Goal: Task Accomplishment & Management: Manage account settings

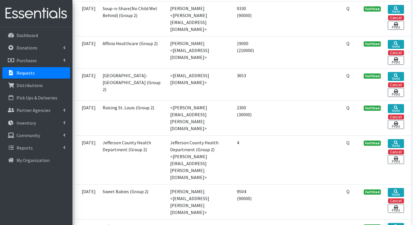
scroll to position [686, 0]
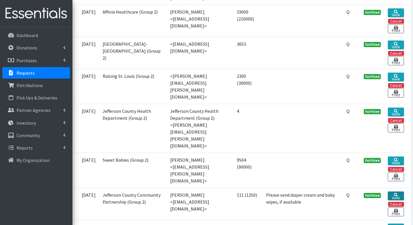
click at [394, 192] on link "View" at bounding box center [396, 196] width 16 height 9
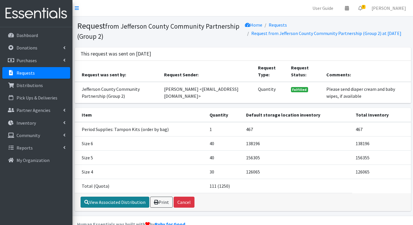
click at [122, 208] on link "View Associated Distribution" at bounding box center [115, 202] width 69 height 11
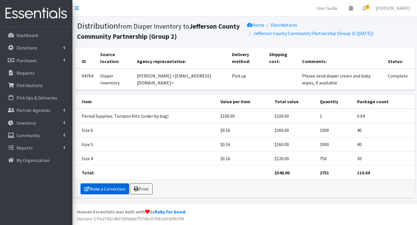
click at [116, 192] on link "Make a Correction" at bounding box center [105, 189] width 49 height 11
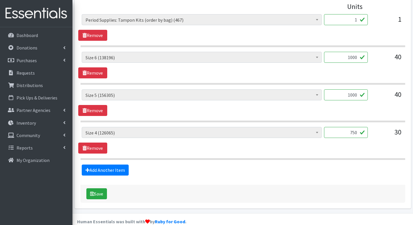
scroll to position [282, 0]
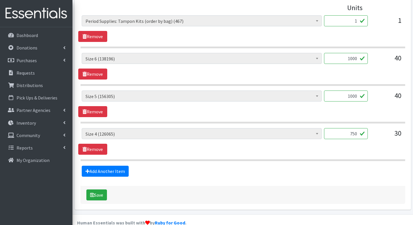
drag, startPoint x: 348, startPoint y: 125, endPoint x: 384, endPoint y: 127, distance: 35.7
click at [384, 128] on div "Period Supplies: Mixed Kits (order by bag) (413) Applicator-free tampon (8) BOR…" at bounding box center [243, 136] width 322 height 16
type input "1000"
click at [103, 190] on button "Save" at bounding box center [96, 195] width 21 height 11
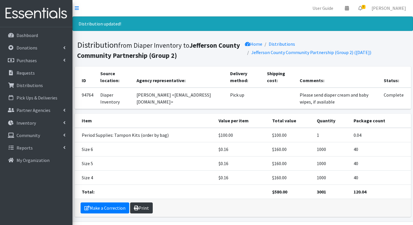
click at [140, 205] on link "Print" at bounding box center [141, 208] width 23 height 11
click at [362, 7] on icon at bounding box center [360, 8] width 4 height 5
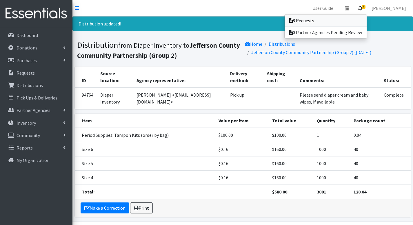
click at [362, 17] on link "8 Requests" at bounding box center [326, 21] width 82 height 12
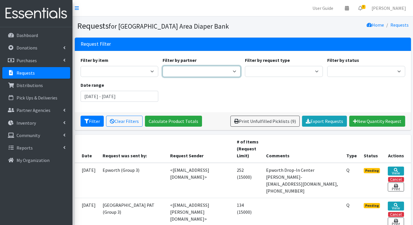
click at [190, 74] on select "AAA- Test Agency Affinia Healthcare (Group 2) [PERSON_NAME] (Group 1) ARJ Commu…" at bounding box center [202, 71] width 78 height 11
select select "6"
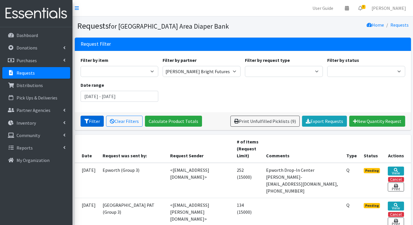
click at [92, 121] on button "Filter" at bounding box center [92, 121] width 23 height 11
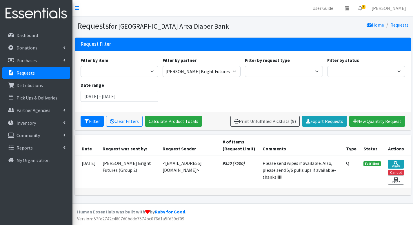
scroll to position [3, 0]
click at [152, 93] on input "June 12, 2025 - September 12, 2025" at bounding box center [120, 96] width 78 height 11
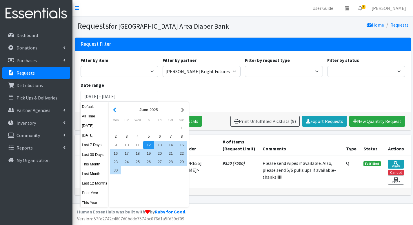
click at [116, 108] on button "button" at bounding box center [115, 109] width 6 height 7
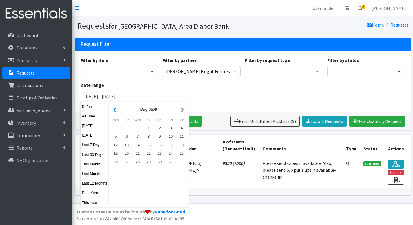
click at [116, 109] on button "button" at bounding box center [115, 109] width 6 height 7
click at [138, 125] on div "1" at bounding box center [137, 128] width 11 height 8
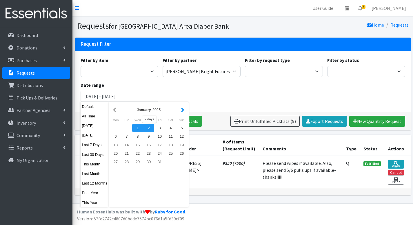
click at [183, 107] on button "button" at bounding box center [183, 109] width 6 height 7
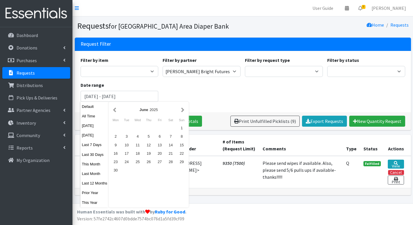
click at [183, 107] on button "button" at bounding box center [183, 109] width 6 height 7
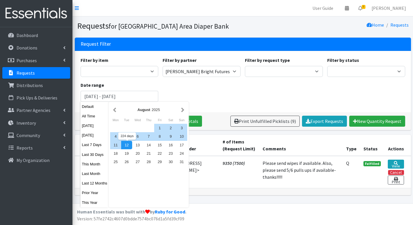
click at [124, 145] on div "12" at bounding box center [126, 145] width 11 height 8
type input "January 1, 2025 - August 12, 2025"
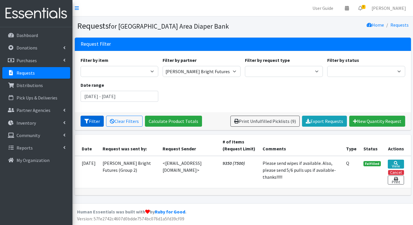
click at [98, 116] on button "Filter" at bounding box center [92, 121] width 23 height 11
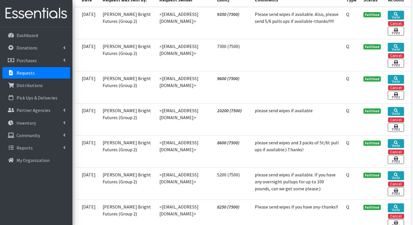
scroll to position [124, 0]
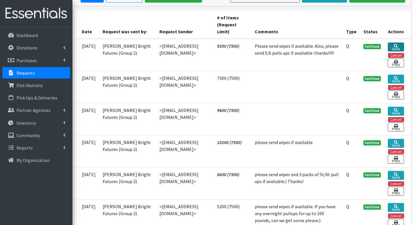
click at [398, 44] on link "View" at bounding box center [396, 47] width 16 height 9
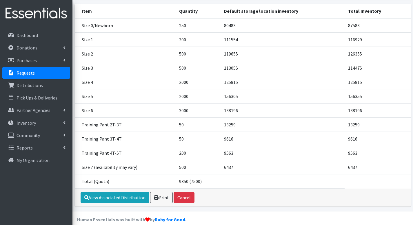
scroll to position [108, 0]
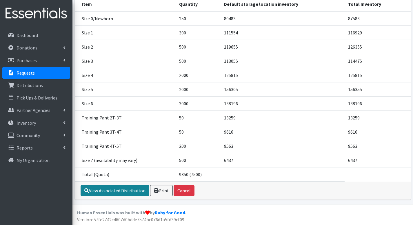
click at [131, 195] on link "View Associated Distribution" at bounding box center [115, 190] width 69 height 11
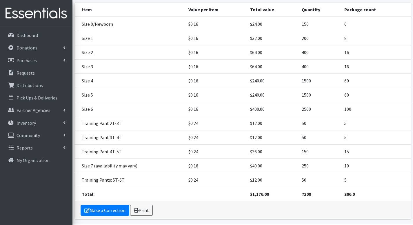
scroll to position [87, 0]
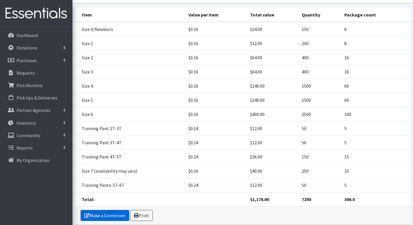
click at [121, 213] on link "Make a Correction" at bounding box center [105, 215] width 49 height 11
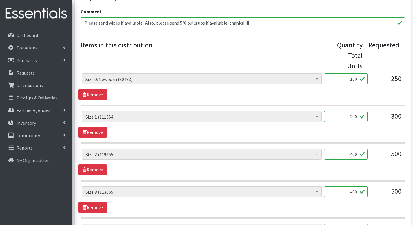
scroll to position [230, 0]
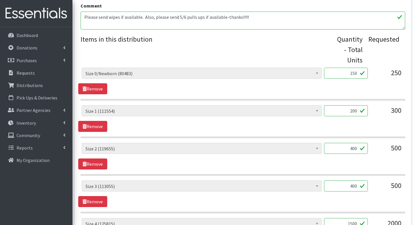
click at [351, 68] on input "150" at bounding box center [346, 73] width 44 height 11
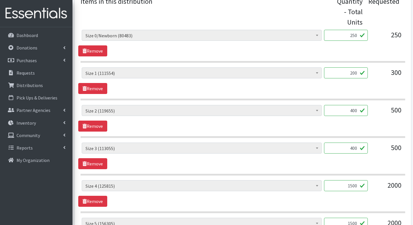
scroll to position [272, 0]
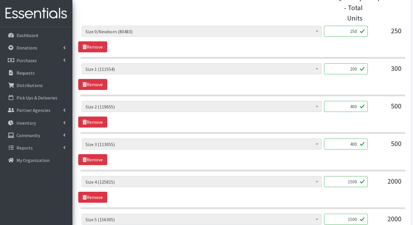
type input "250"
click at [351, 176] on input "1500" at bounding box center [346, 181] width 44 height 11
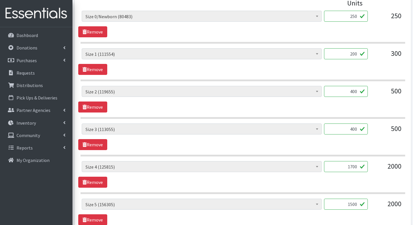
scroll to position [289, 0]
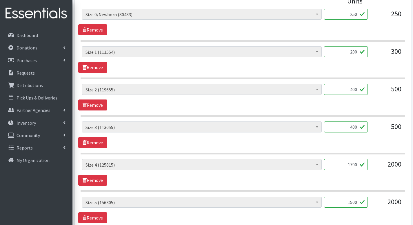
type input "1700"
click at [353, 197] on input "1500" at bounding box center [346, 202] width 44 height 11
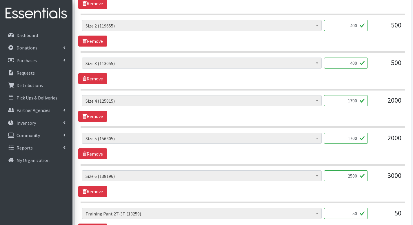
scroll to position [353, 0]
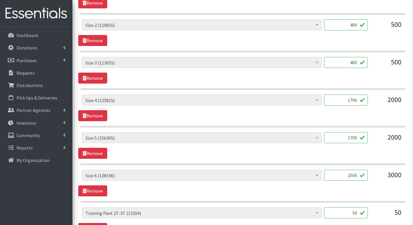
type input "1700"
click at [351, 170] on input "2500" at bounding box center [346, 175] width 44 height 11
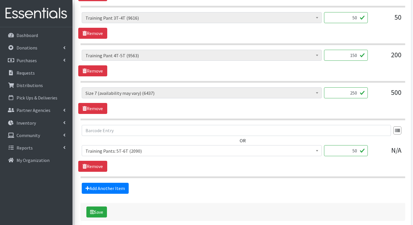
scroll to position [586, 0]
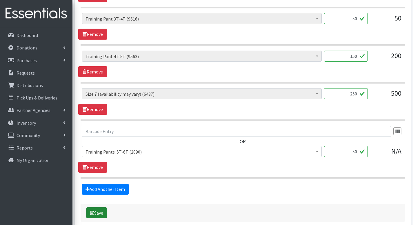
type input "2700"
click at [99, 208] on button "Save" at bounding box center [96, 213] width 21 height 11
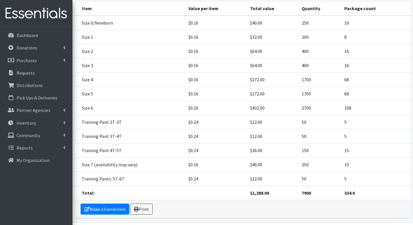
scroll to position [132, 0]
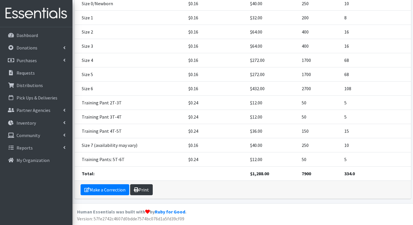
click at [145, 190] on link "Print" at bounding box center [141, 190] width 23 height 11
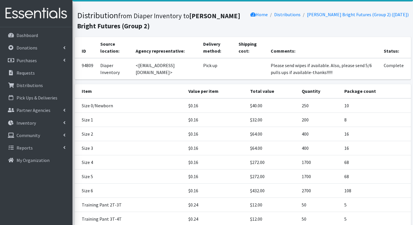
scroll to position [0, 0]
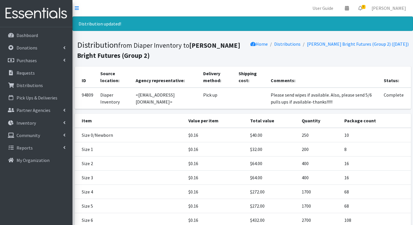
click at [240, 23] on div "Distribution updated!" at bounding box center [242, 24] width 340 height 14
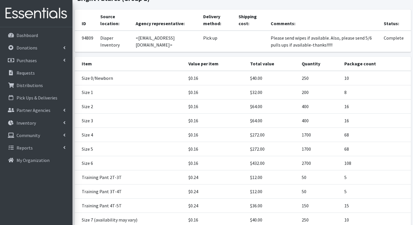
scroll to position [125, 0]
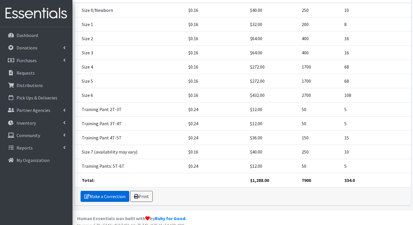
click at [118, 196] on link "Make a Correction" at bounding box center [105, 196] width 49 height 11
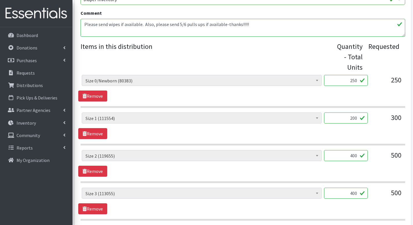
scroll to position [223, 0]
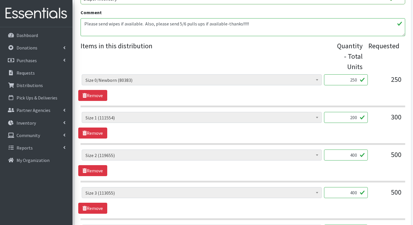
drag, startPoint x: 347, startPoint y: 105, endPoint x: 366, endPoint y: 110, distance: 19.3
click at [366, 112] on input "200" at bounding box center [346, 117] width 44 height 11
type input "300"
drag, startPoint x: 350, startPoint y: 145, endPoint x: 361, endPoint y: 147, distance: 11.1
click at [361, 150] on input "400" at bounding box center [346, 155] width 44 height 11
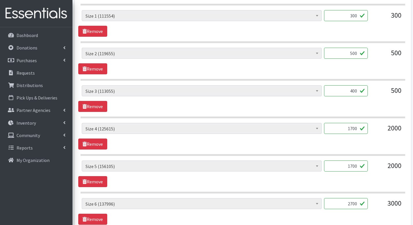
scroll to position [329, 0]
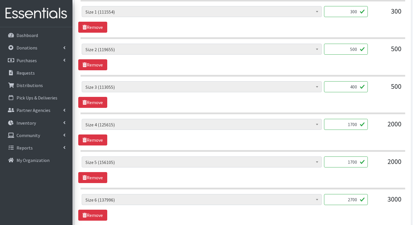
type input "500"
drag, startPoint x: 348, startPoint y: 76, endPoint x: 357, endPoint y: 77, distance: 8.7
click at [357, 81] on input "400" at bounding box center [346, 86] width 44 height 11
type input "500"
drag, startPoint x: 348, startPoint y: 117, endPoint x: 364, endPoint y: 116, distance: 16.2
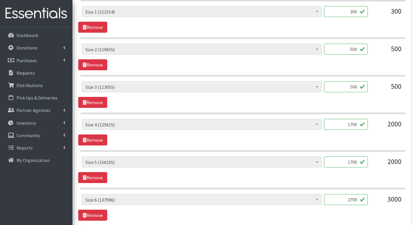
click at [364, 119] on input "1700" at bounding box center [346, 124] width 44 height 11
type input "2000"
drag, startPoint x: 348, startPoint y: 152, endPoint x: 358, endPoint y: 153, distance: 9.7
click at [358, 157] on input "1700" at bounding box center [346, 162] width 44 height 11
type input "2000"
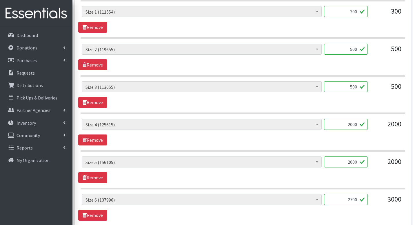
drag, startPoint x: 344, startPoint y: 190, endPoint x: 363, endPoint y: 191, distance: 18.6
click at [363, 194] on input "2700" at bounding box center [346, 199] width 44 height 11
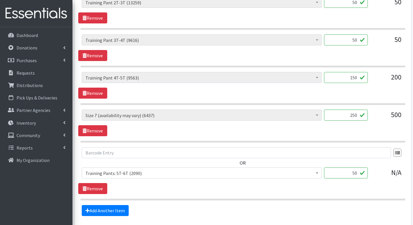
scroll to position [605, 0]
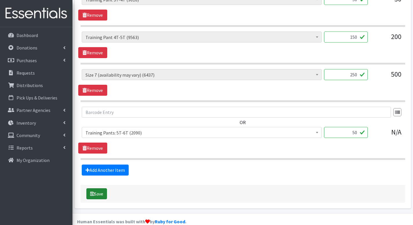
type input "3000"
click at [101, 189] on button "Save" at bounding box center [96, 194] width 21 height 11
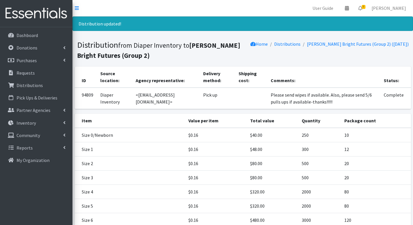
scroll to position [132, 0]
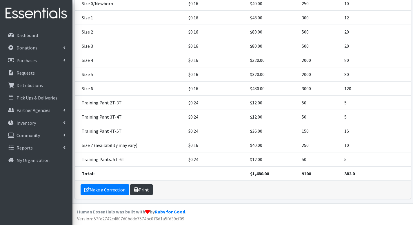
click at [147, 188] on link "Print" at bounding box center [141, 190] width 23 height 11
